Goal: Task Accomplishment & Management: Use online tool/utility

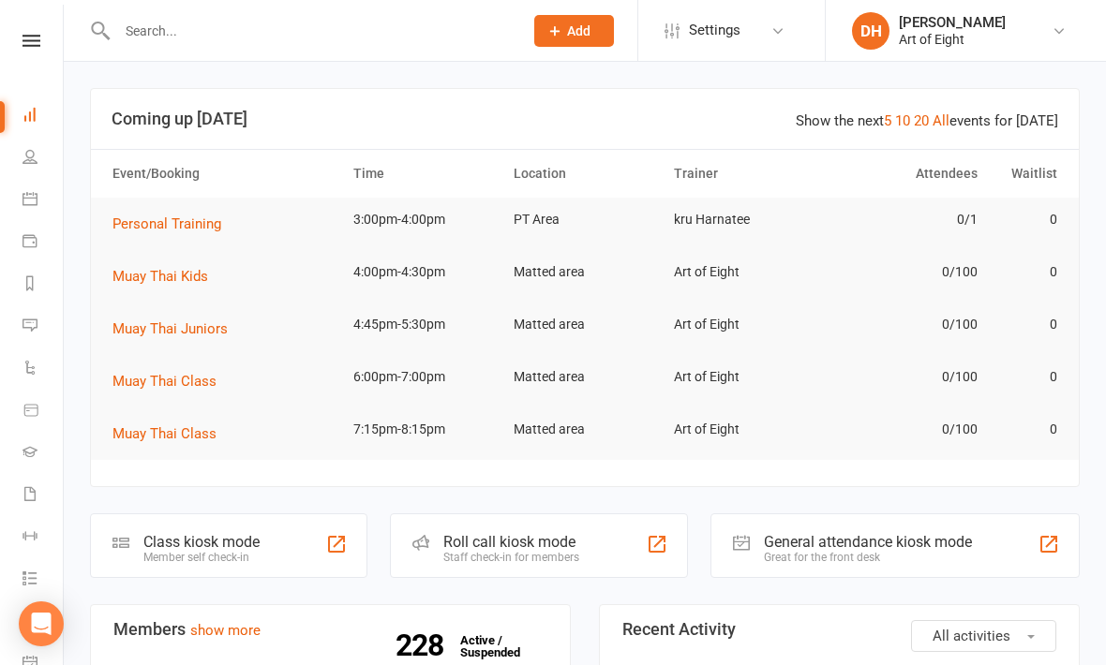
click at [228, 546] on div "Class kiosk mode" at bounding box center [201, 542] width 116 height 18
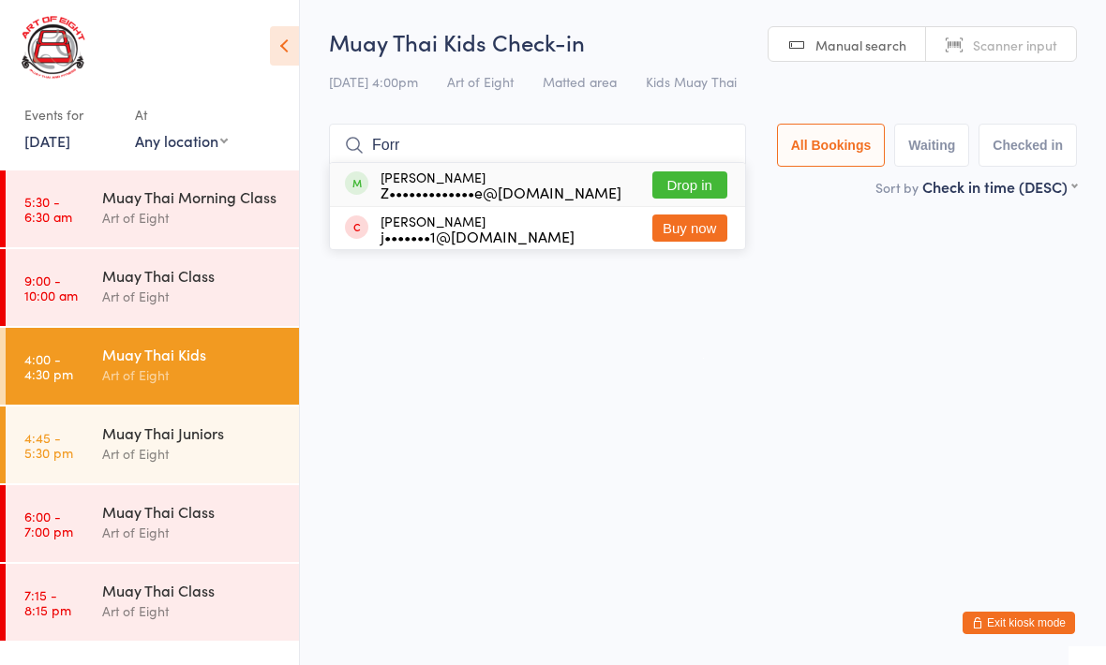
type input "Forr"
click at [700, 187] on button "Drop in" at bounding box center [689, 185] width 75 height 27
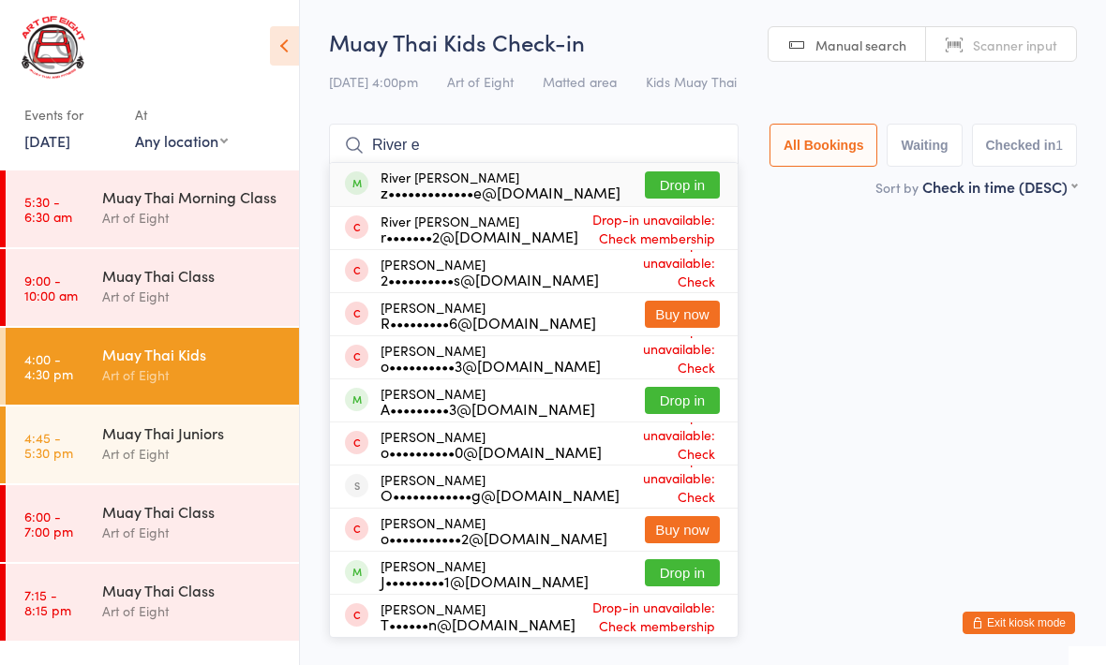
type input "River e"
click at [687, 190] on button "Drop in" at bounding box center [682, 185] width 75 height 27
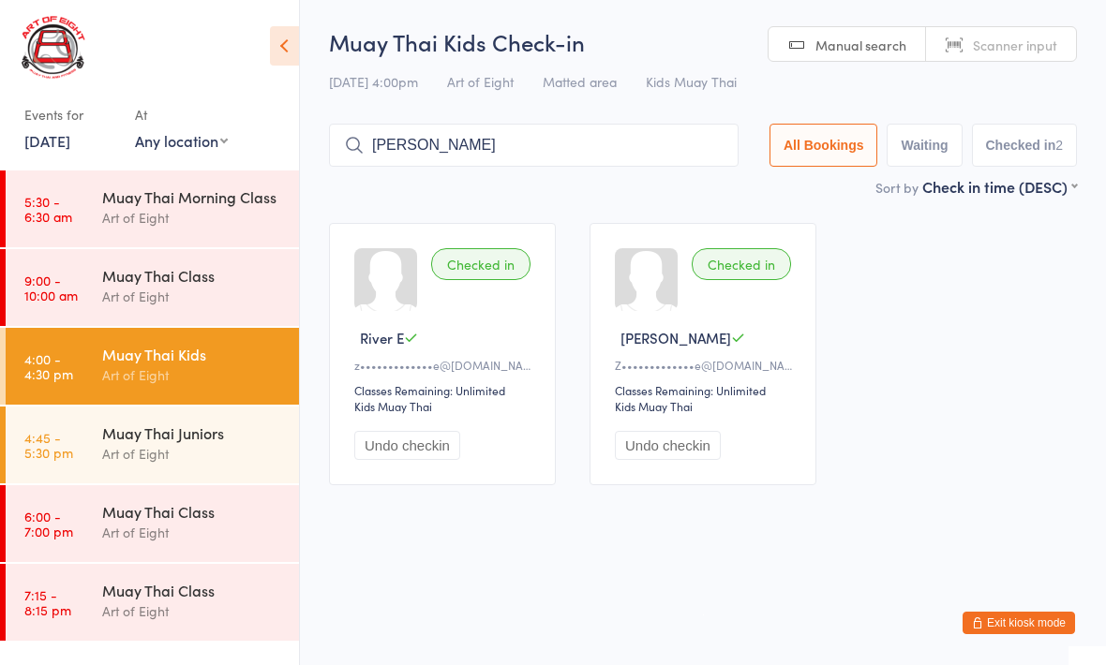
click at [527, 139] on input "Aaron" at bounding box center [534, 145] width 410 height 43
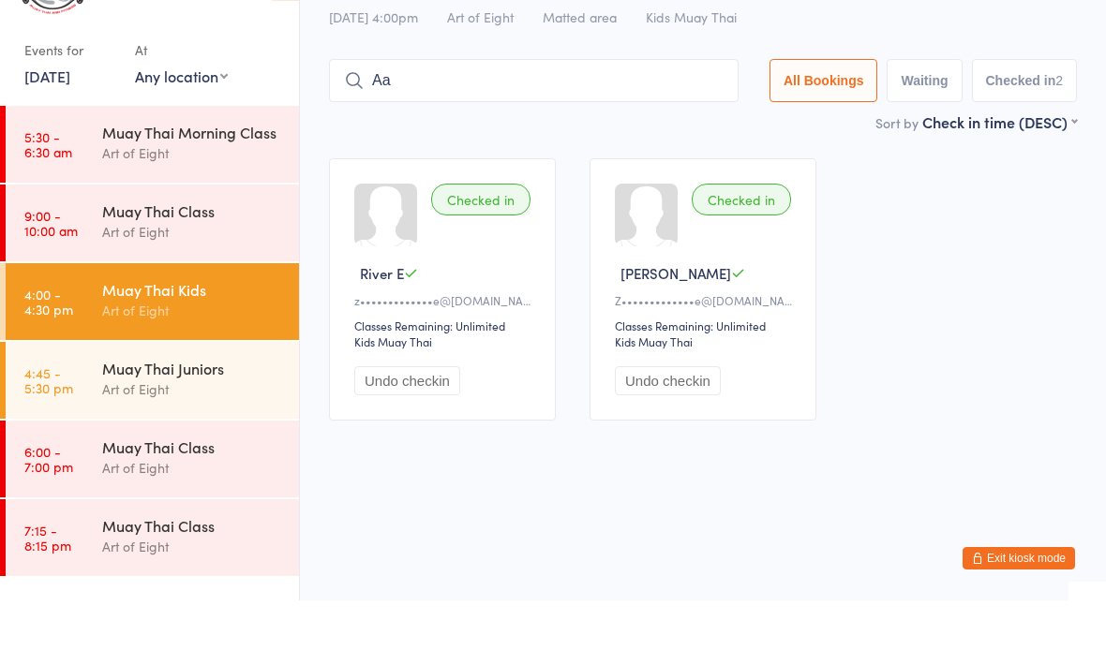
type input "A"
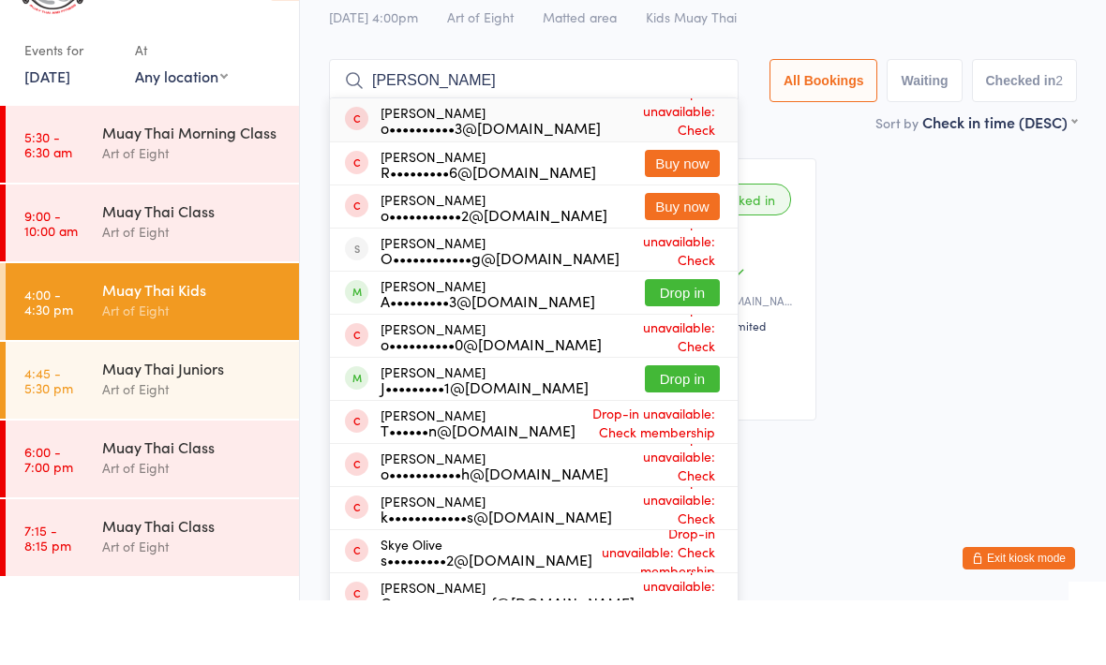
type input "Oliver"
click at [674, 344] on button "Drop in" at bounding box center [682, 357] width 75 height 27
